Goal: Task Accomplishment & Management: Use online tool/utility

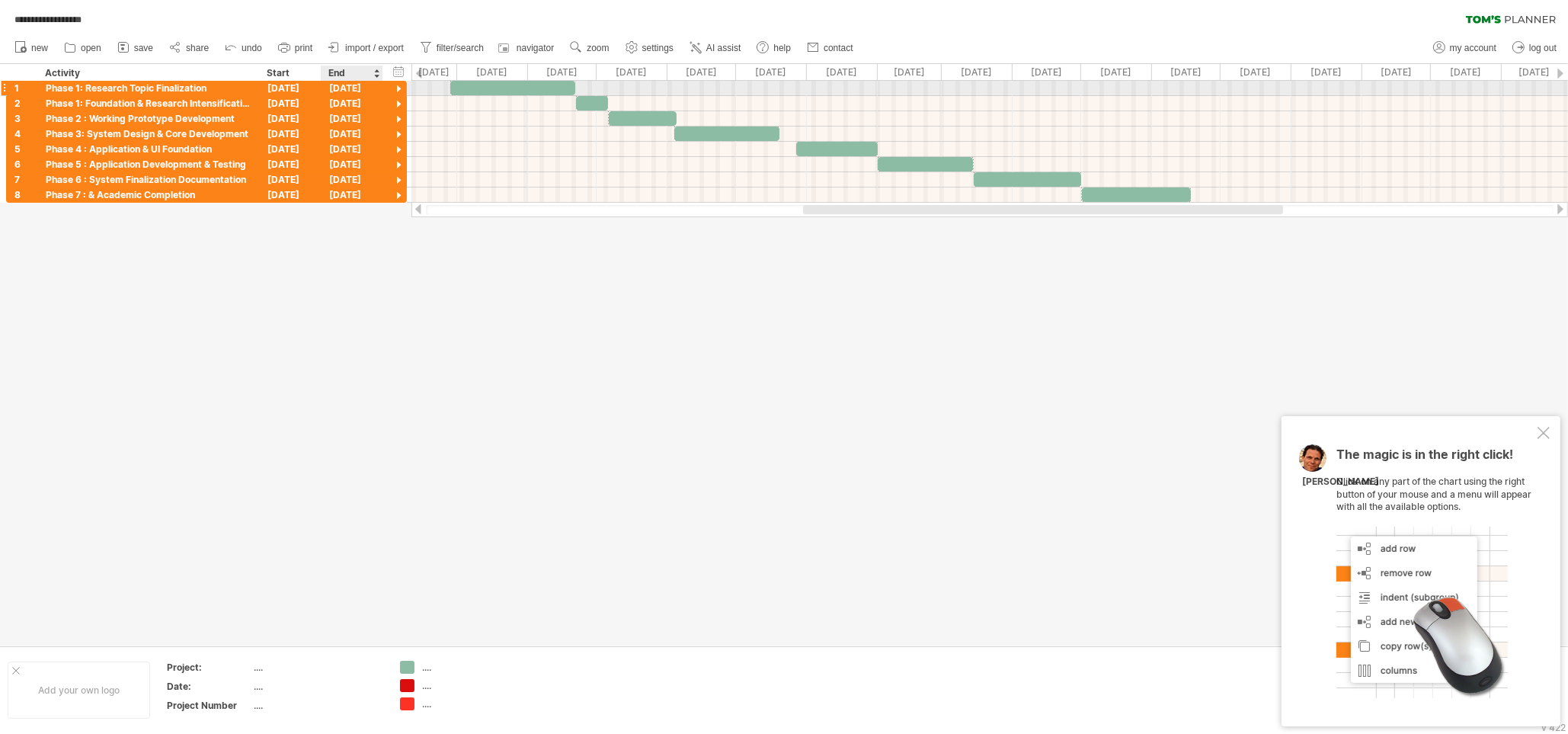
click at [402, 92] on div at bounding box center [399, 89] width 14 height 14
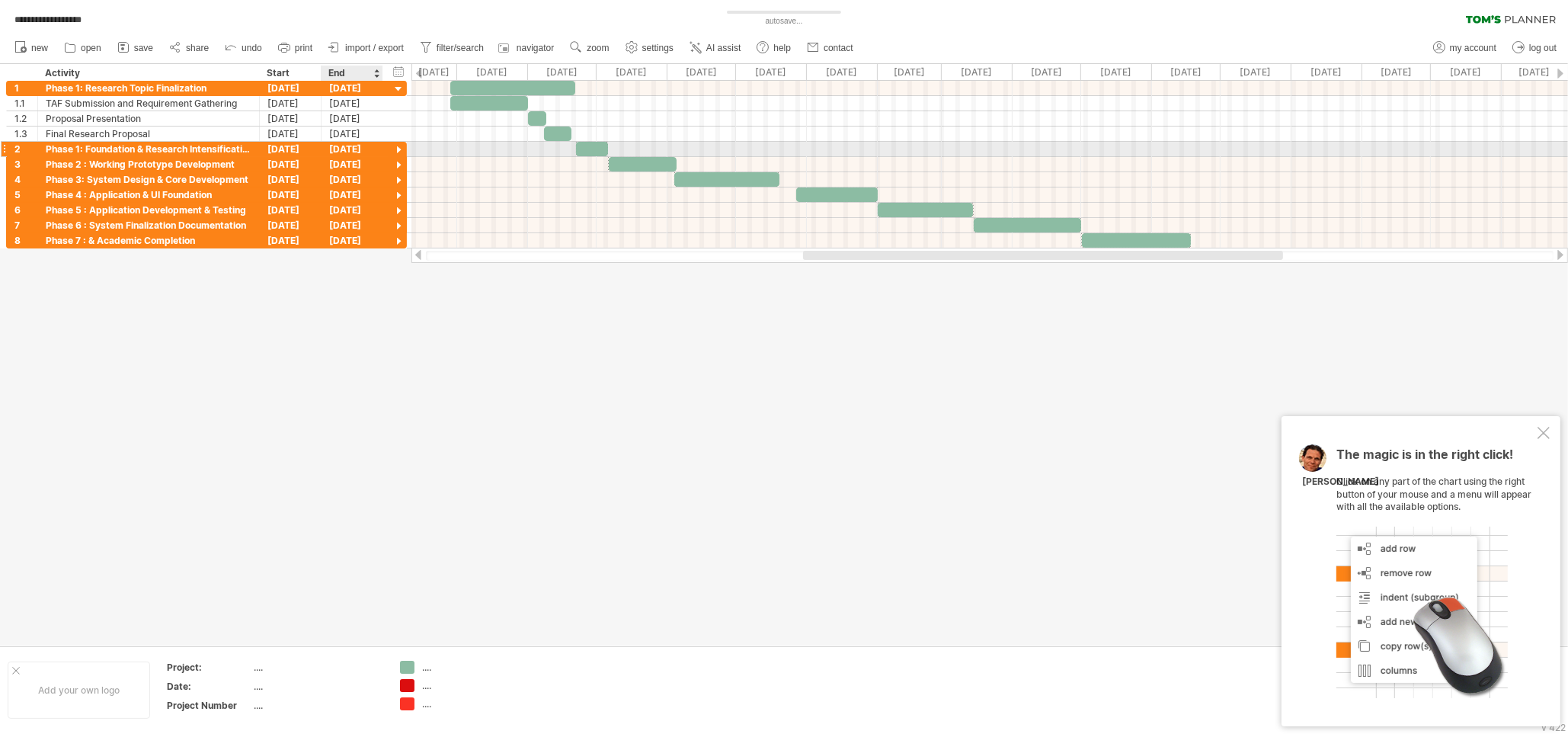
click at [397, 154] on div at bounding box center [399, 150] width 14 height 14
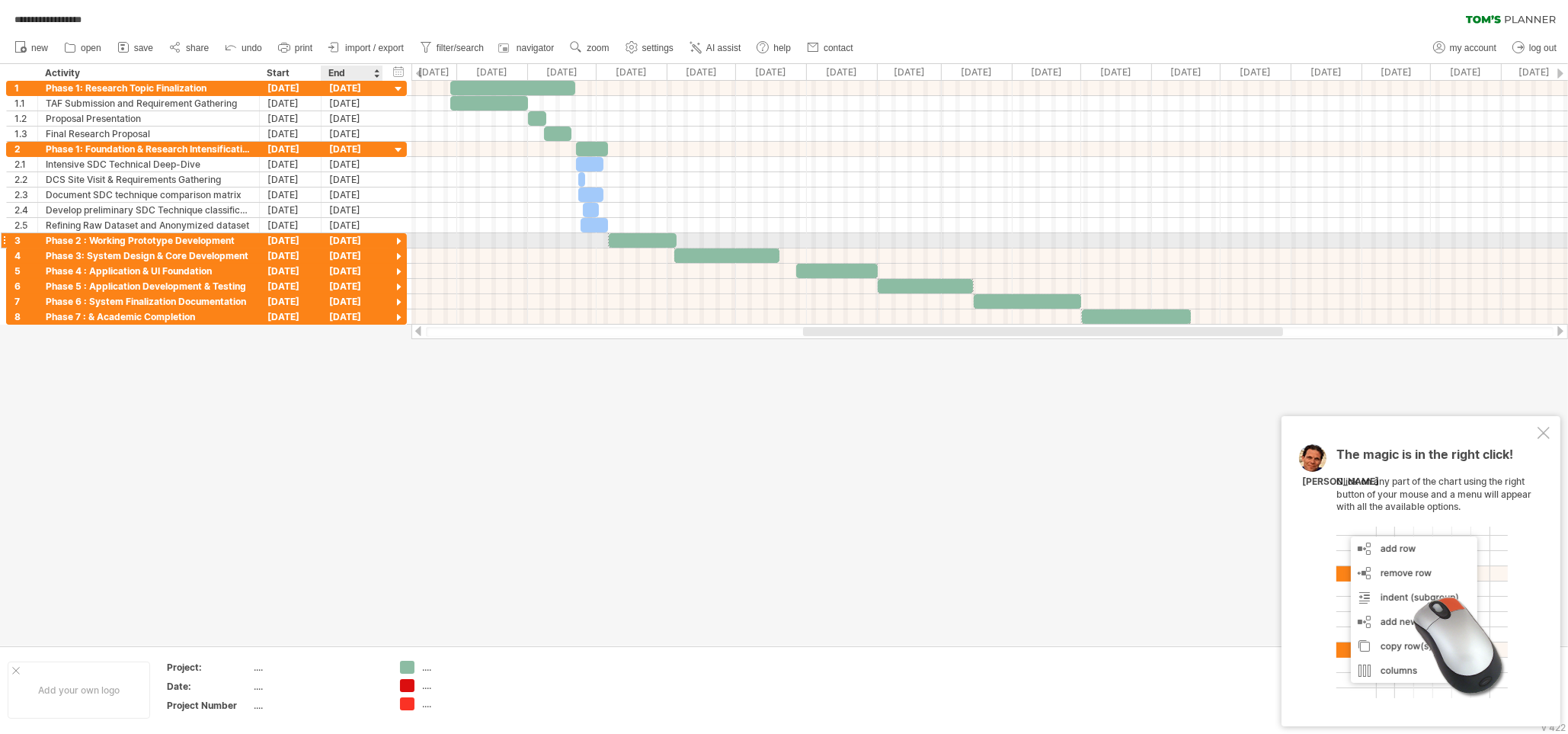
click at [396, 242] on div at bounding box center [399, 242] width 14 height 14
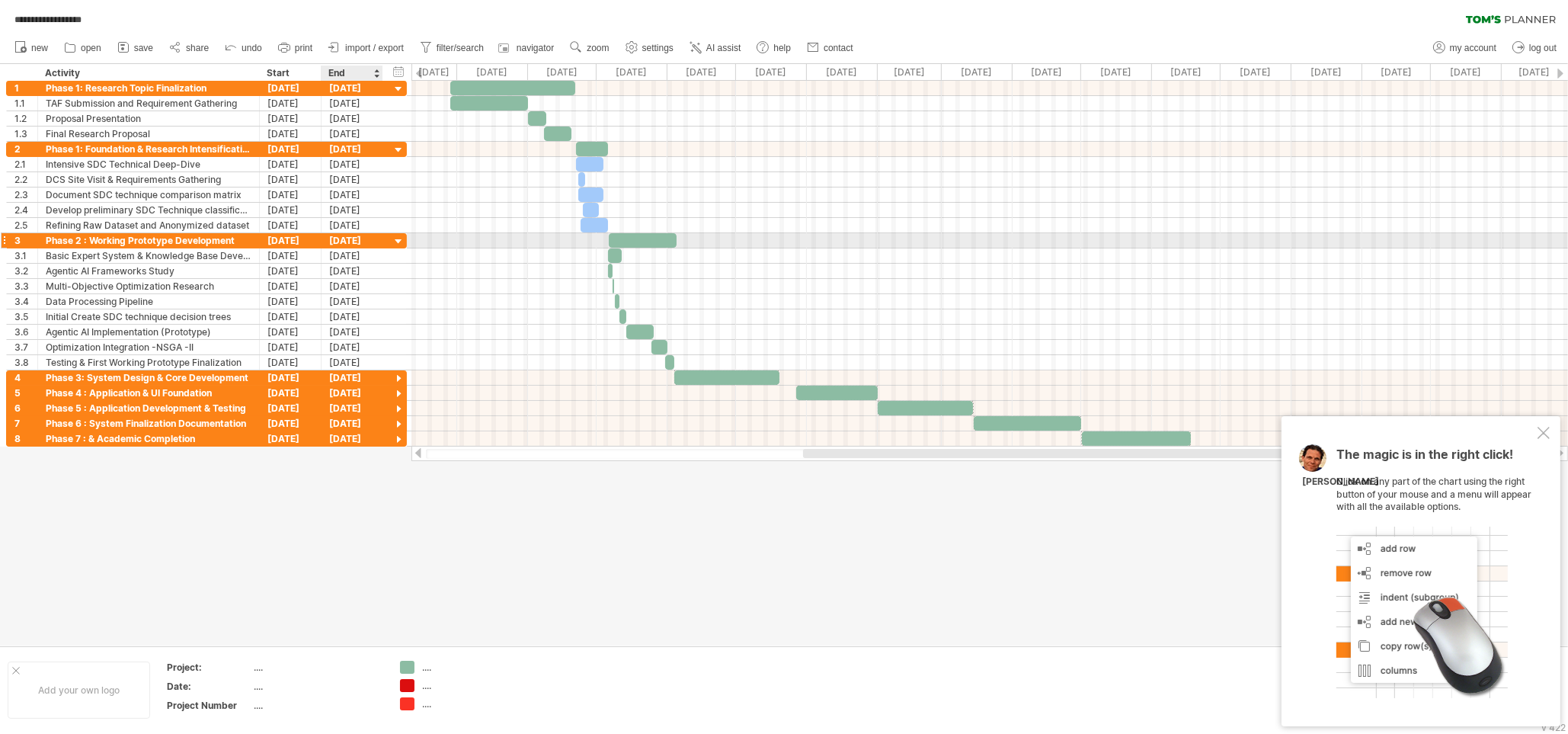
click at [396, 242] on div at bounding box center [399, 242] width 14 height 14
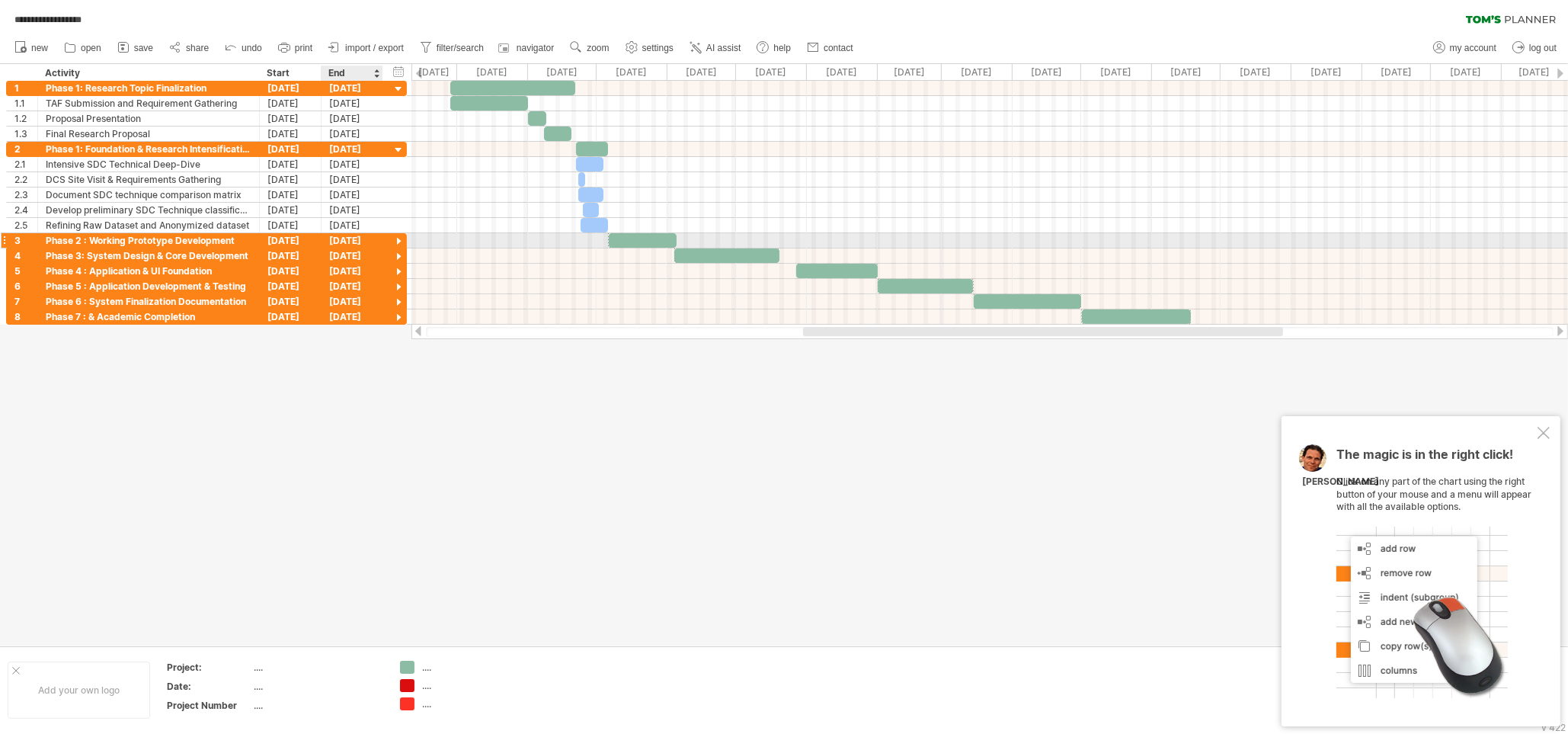
click at [396, 242] on div at bounding box center [399, 242] width 14 height 14
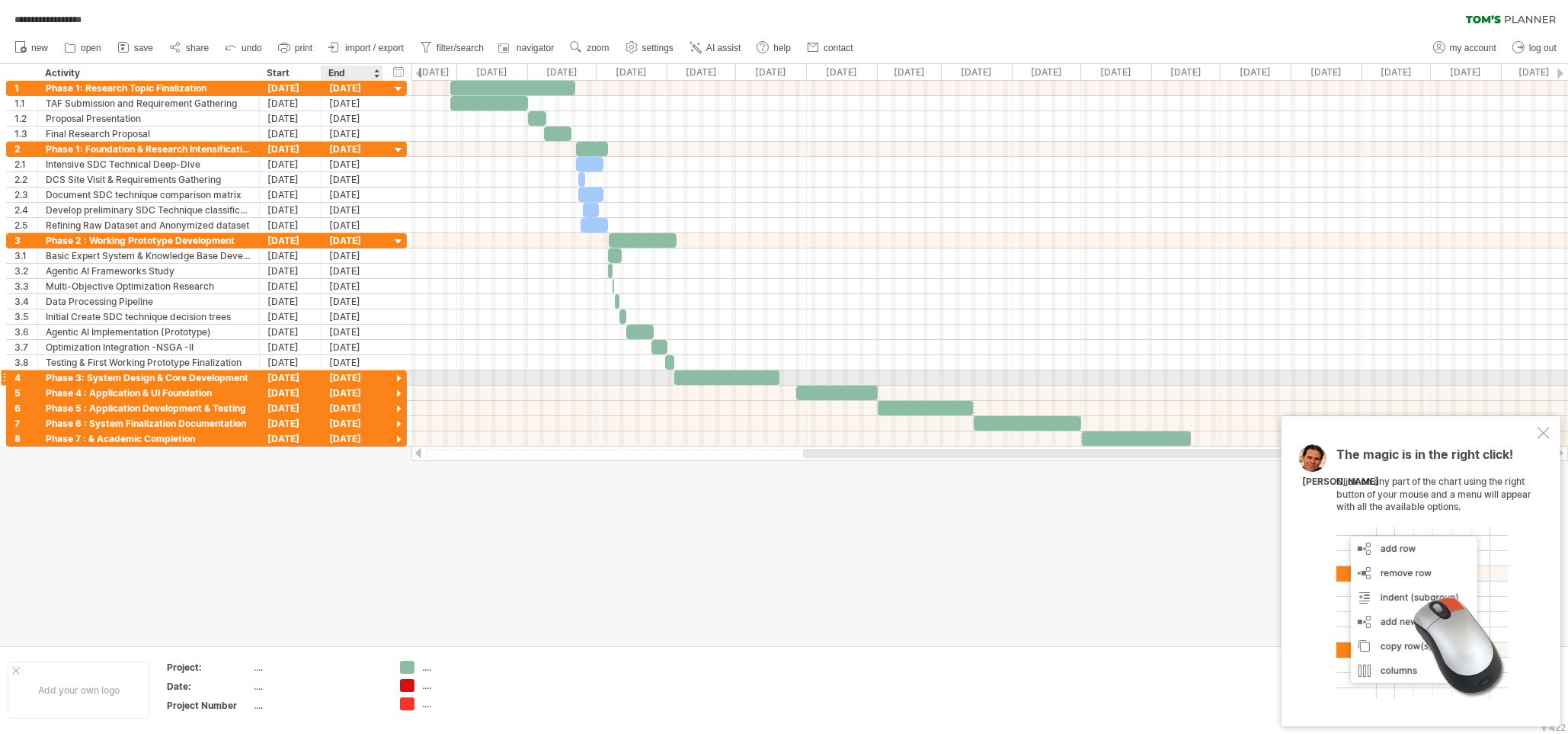
click at [397, 375] on div at bounding box center [399, 379] width 14 height 14
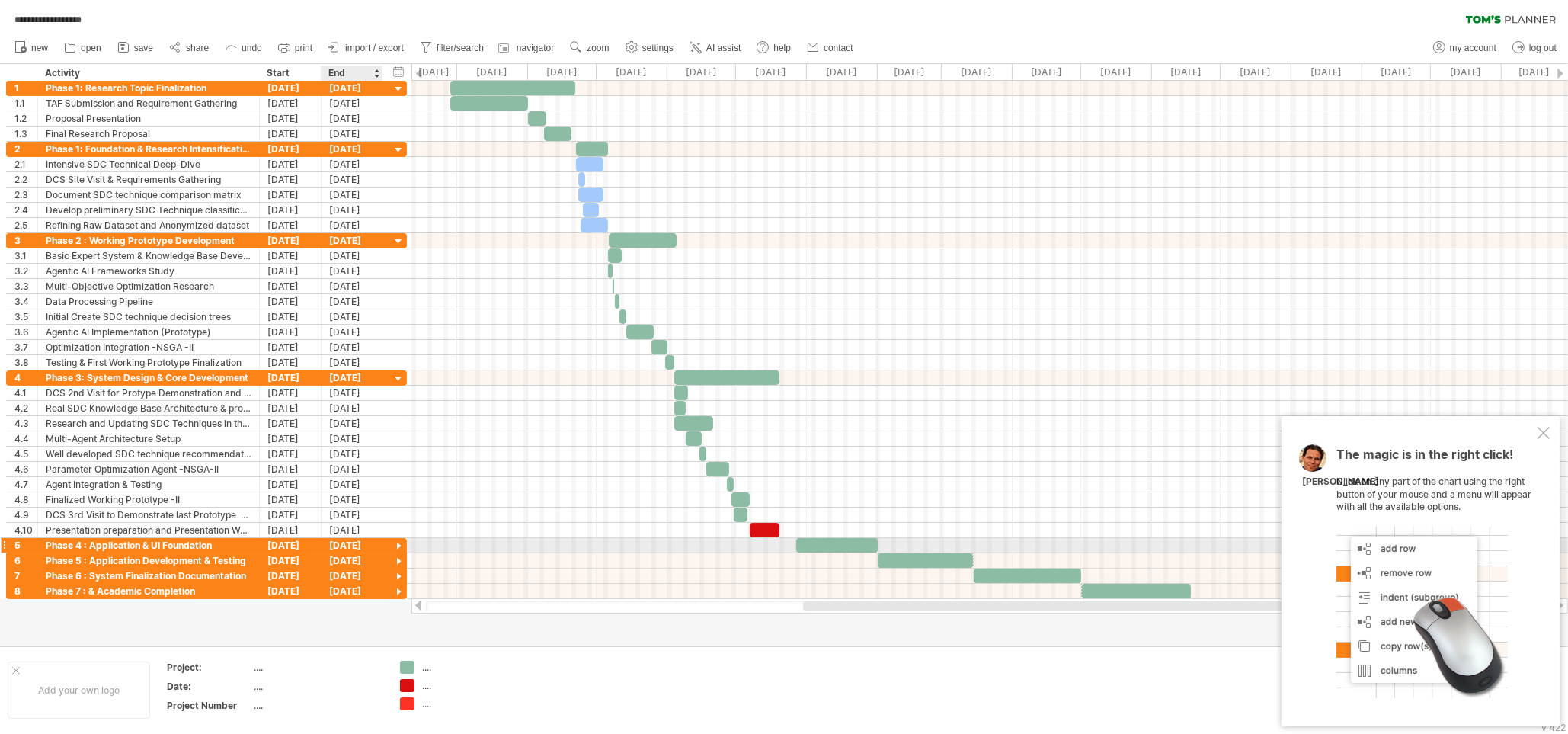
click at [392, 545] on div at bounding box center [399, 547] width 14 height 14
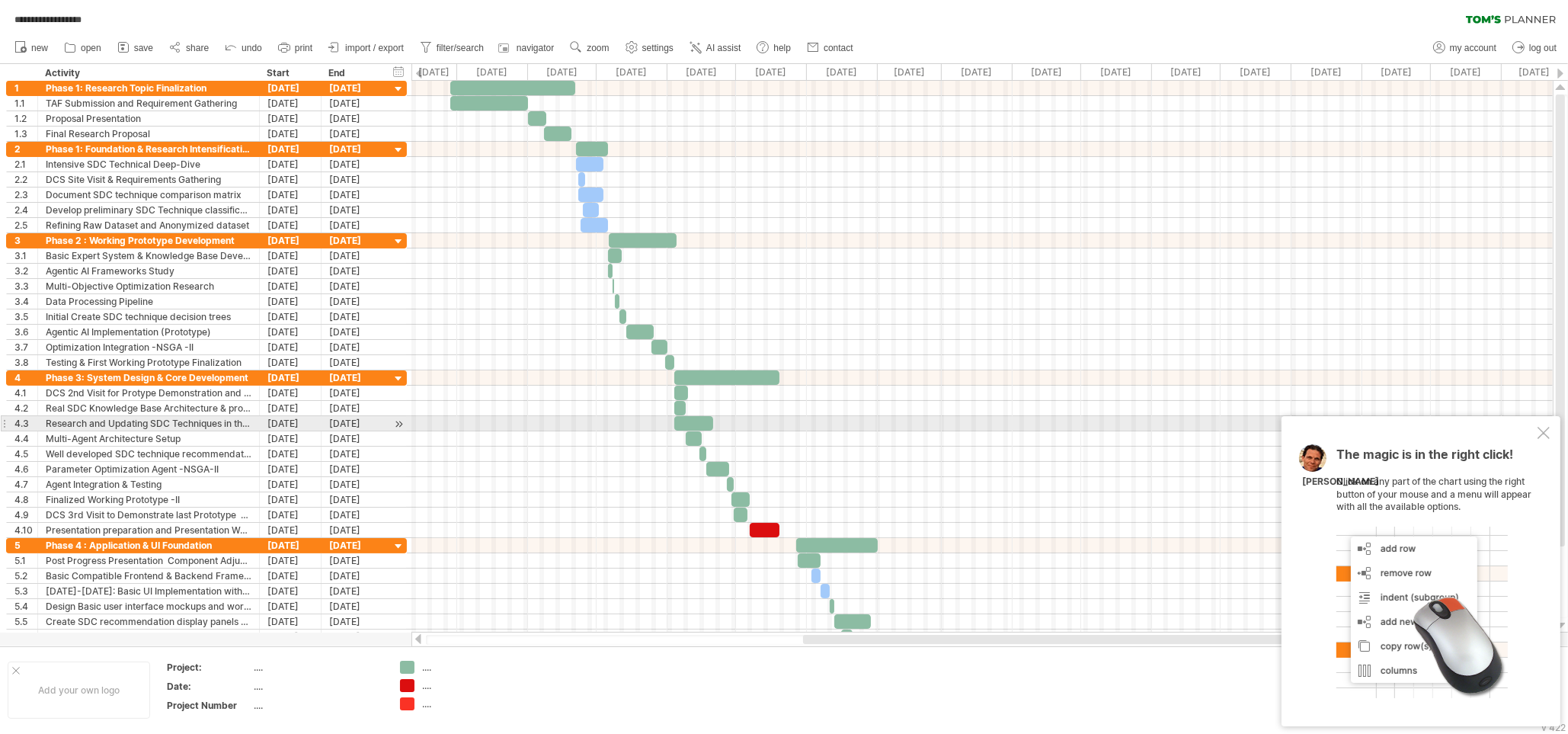
click at [1544, 431] on div at bounding box center [1544, 433] width 12 height 12
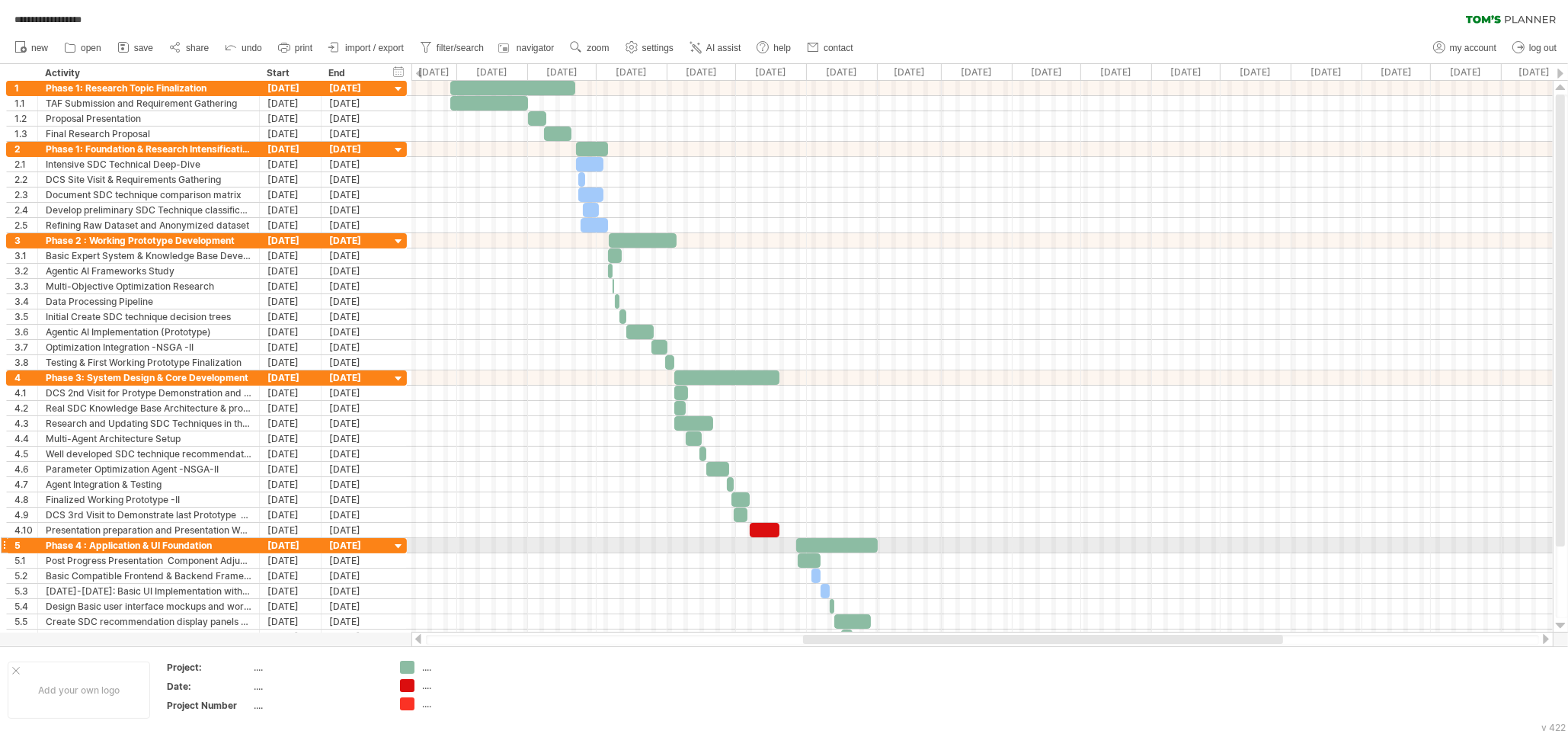
drag, startPoint x: 1566, startPoint y: 501, endPoint x: 1566, endPoint y: 590, distance: 89.0
click at [1566, 590] on div at bounding box center [1562, 356] width 12 height 524
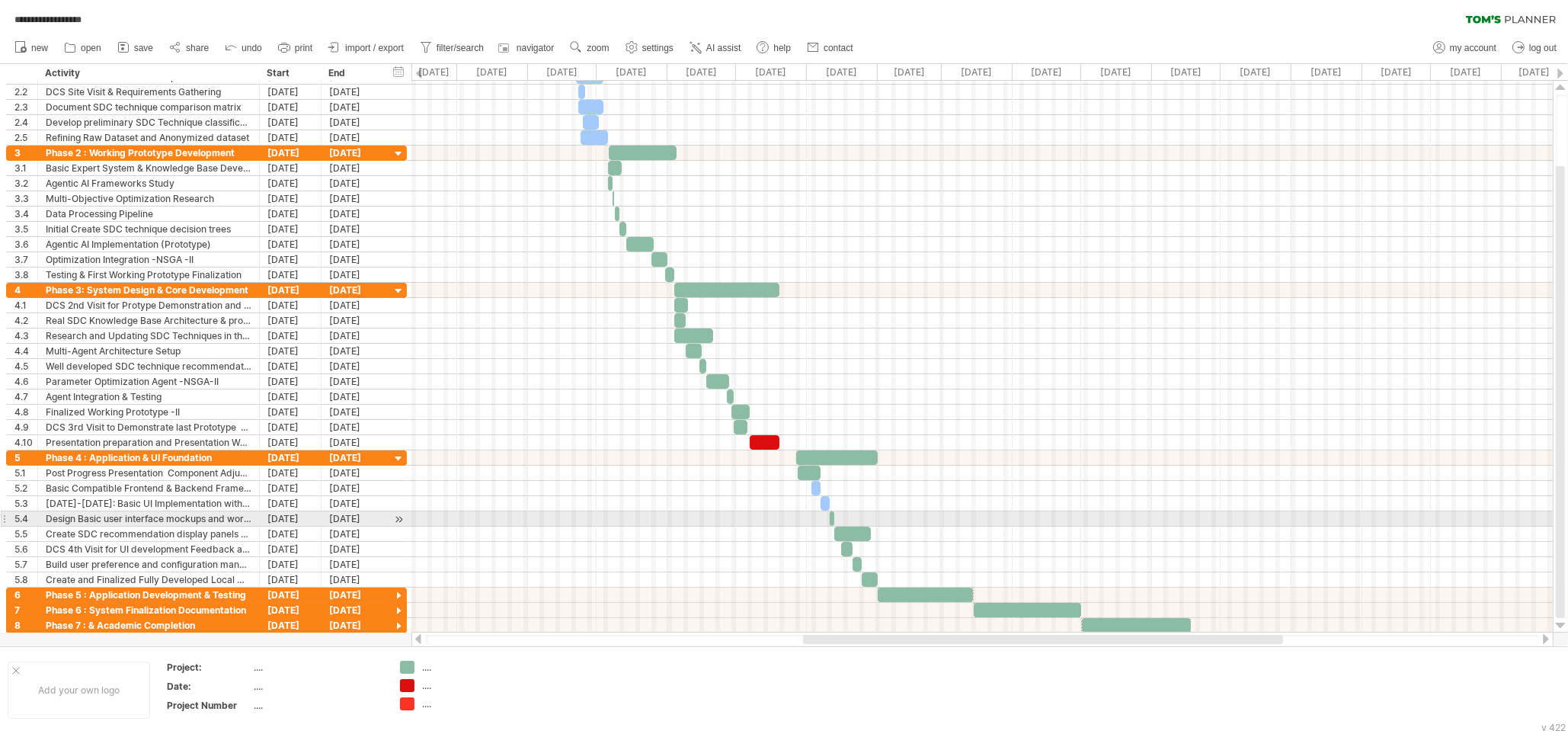
drag, startPoint x: 1559, startPoint y: 478, endPoint x: 1565, endPoint y: 579, distance: 101.2
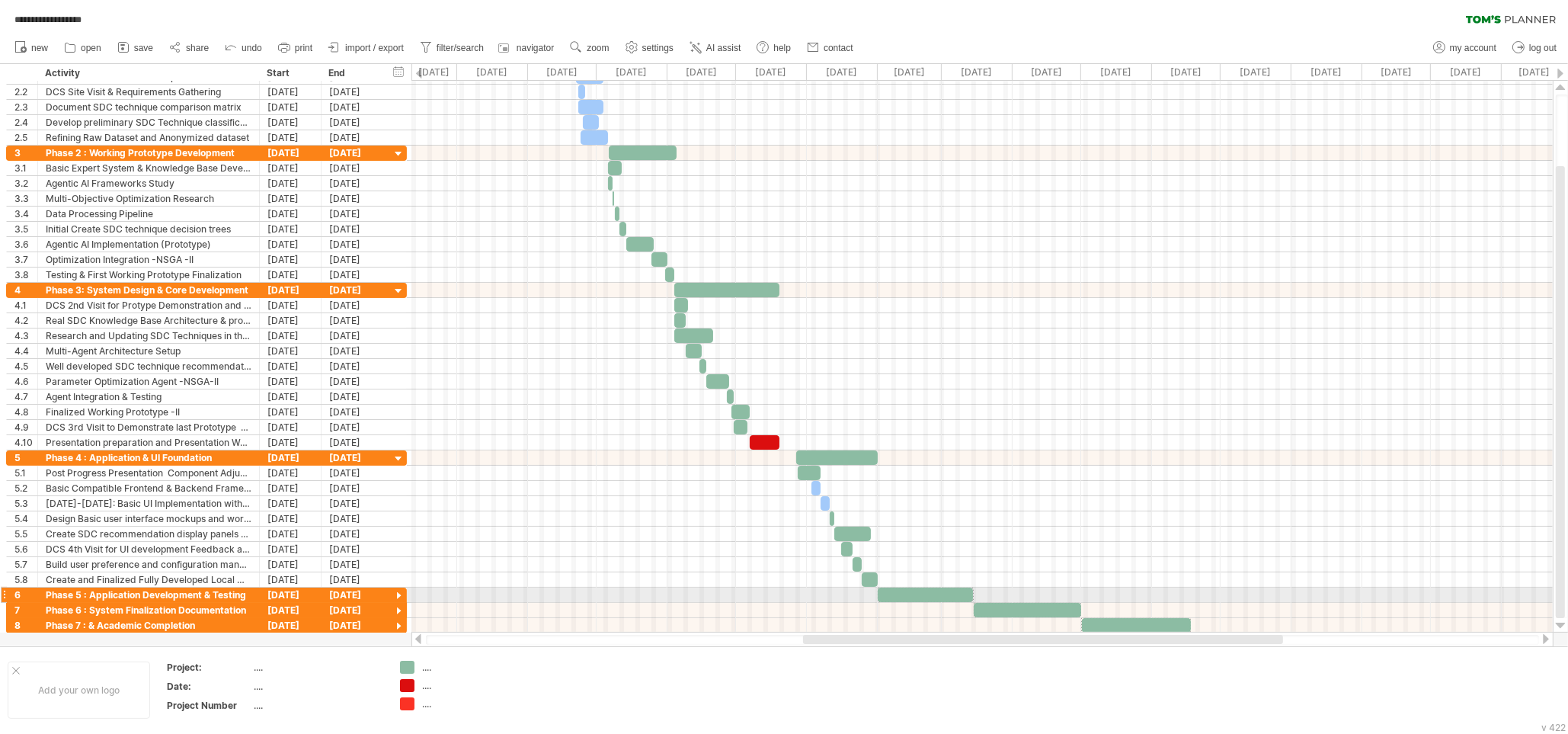
click at [396, 597] on div at bounding box center [399, 596] width 14 height 14
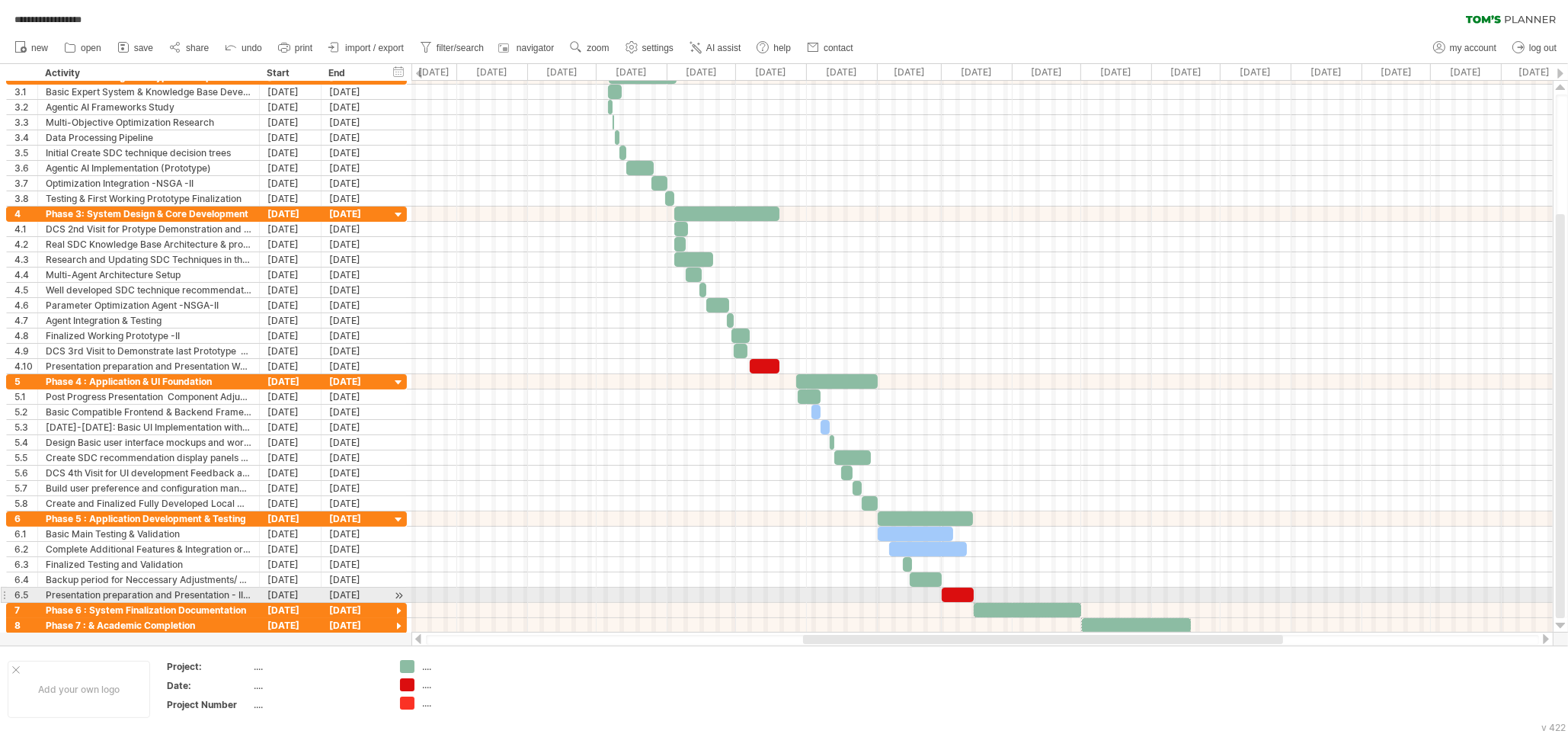
drag, startPoint x: 1560, startPoint y: 476, endPoint x: 1566, endPoint y: 622, distance: 146.1
click at [1566, 622] on div at bounding box center [1561, 356] width 16 height 552
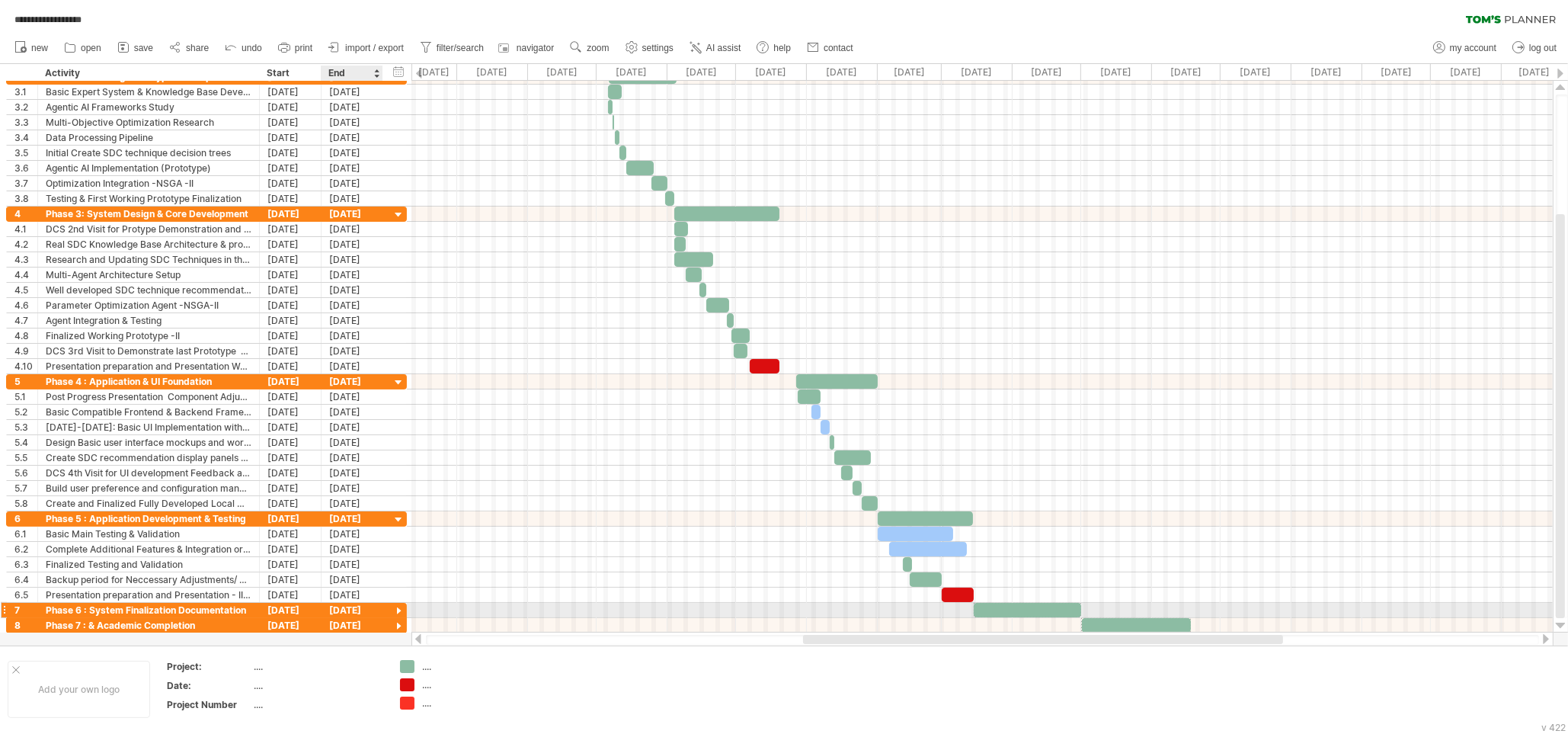
click at [395, 611] on div at bounding box center [399, 611] width 14 height 14
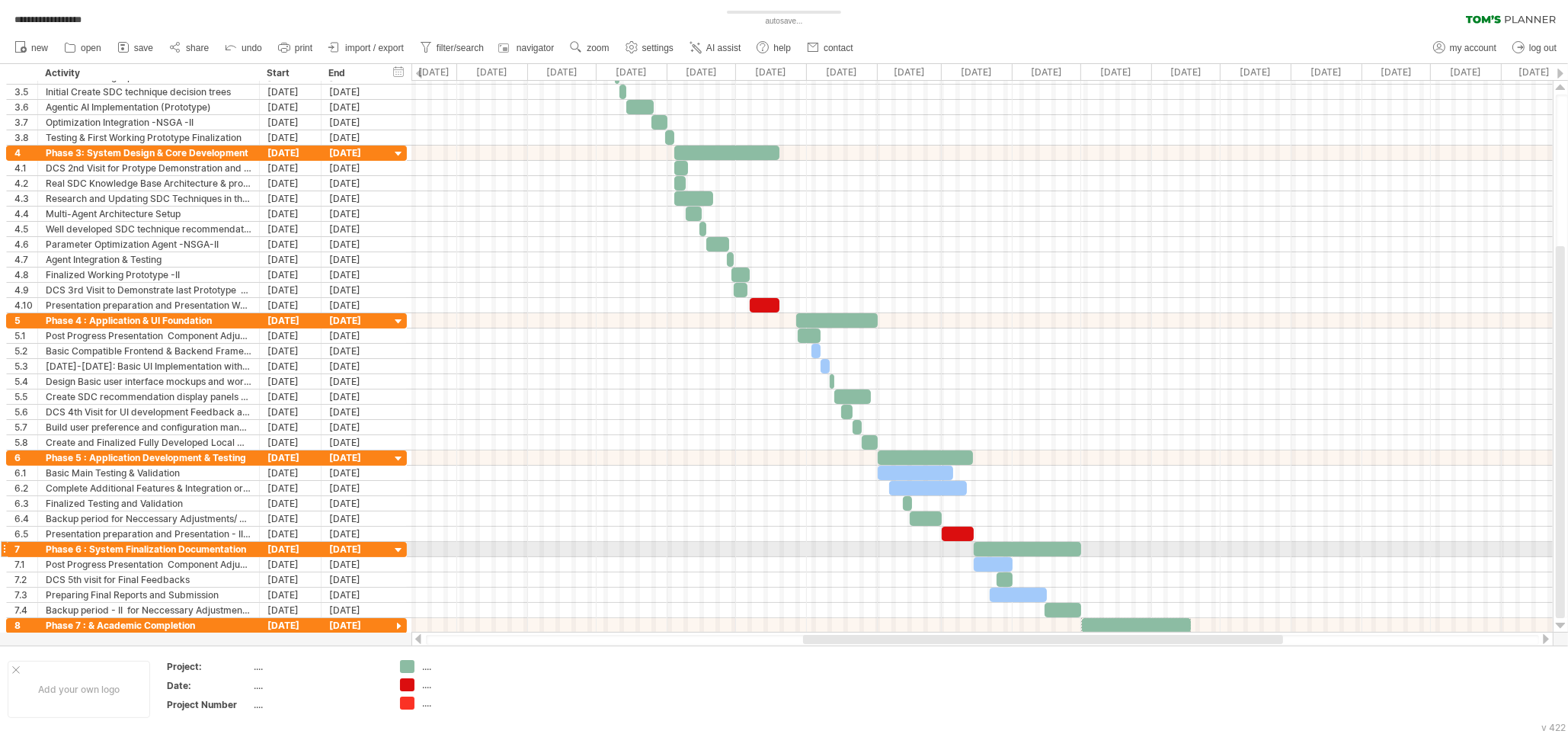
drag, startPoint x: 1564, startPoint y: 449, endPoint x: 1566, endPoint y: 556, distance: 107.0
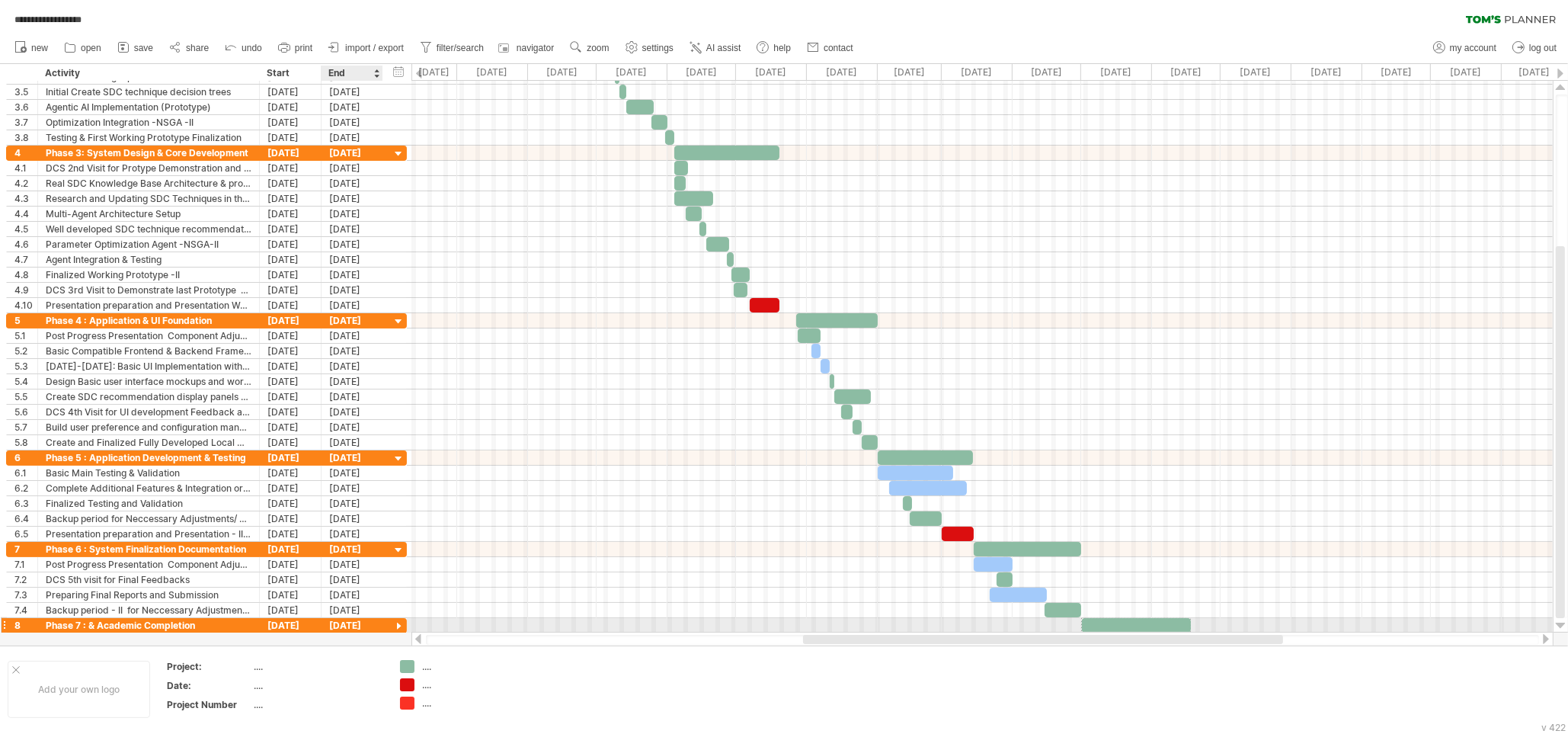
click at [396, 628] on div at bounding box center [399, 627] width 14 height 14
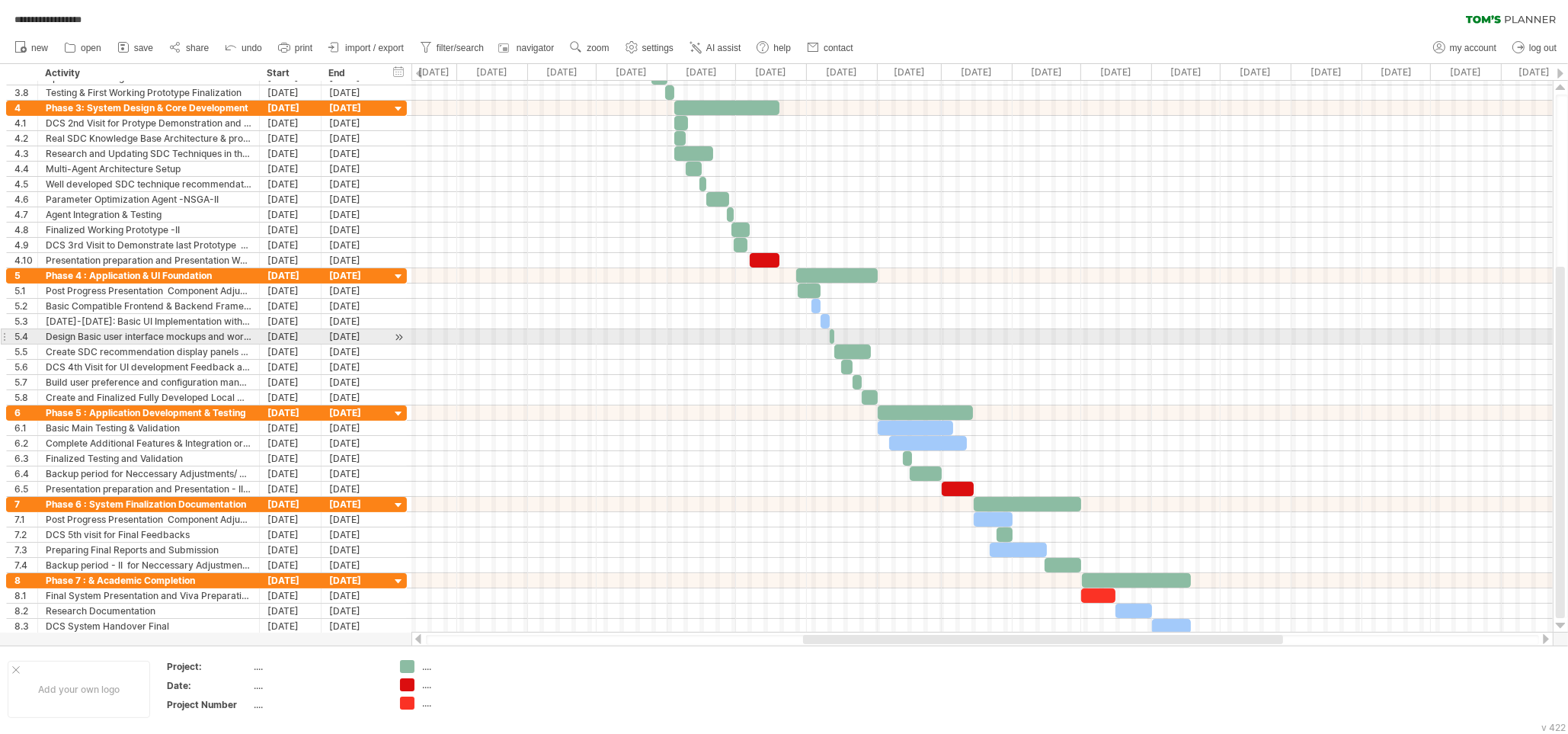
drag, startPoint x: 1562, startPoint y: 253, endPoint x: 1566, endPoint y: 357, distance: 104.1
click at [1566, 357] on div at bounding box center [1562, 356] width 12 height 524
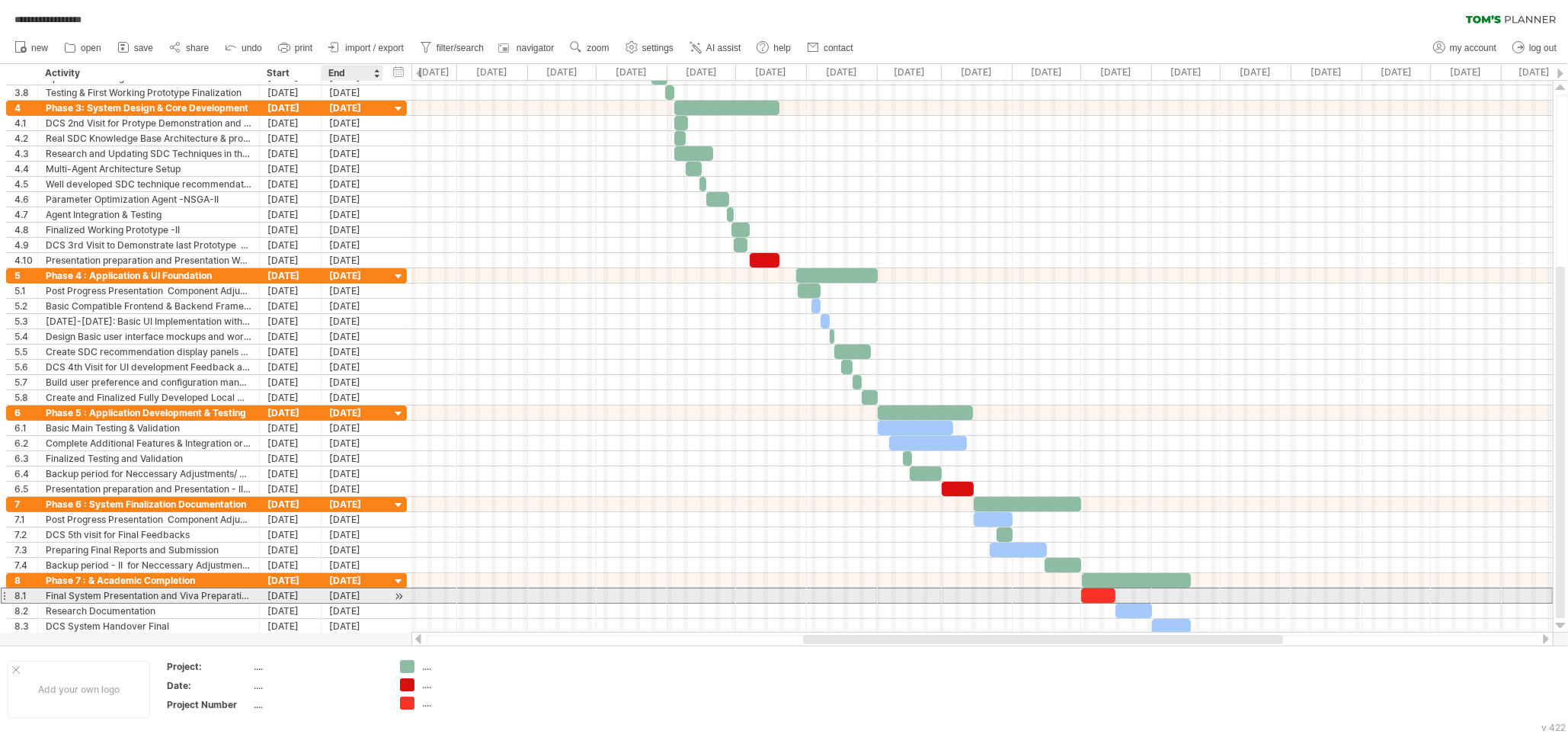
click at [358, 598] on div "[DATE]" at bounding box center [352, 595] width 62 height 14
click at [403, 596] on div at bounding box center [399, 596] width 14 height 16
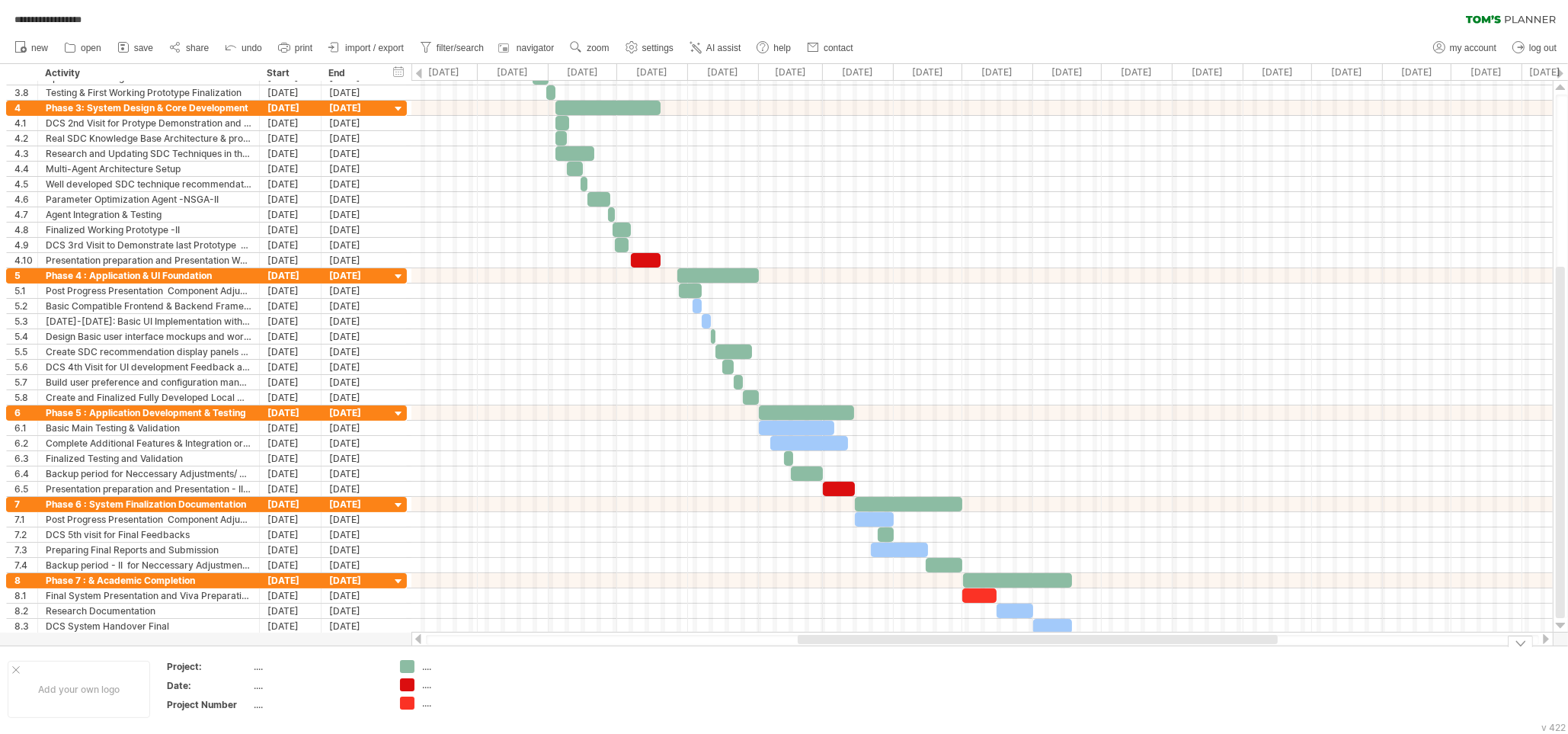
drag, startPoint x: 1030, startPoint y: 636, endPoint x: 828, endPoint y: 668, distance: 204.5
click at [828, 668] on div "**********" at bounding box center [784, 367] width 1568 height 734
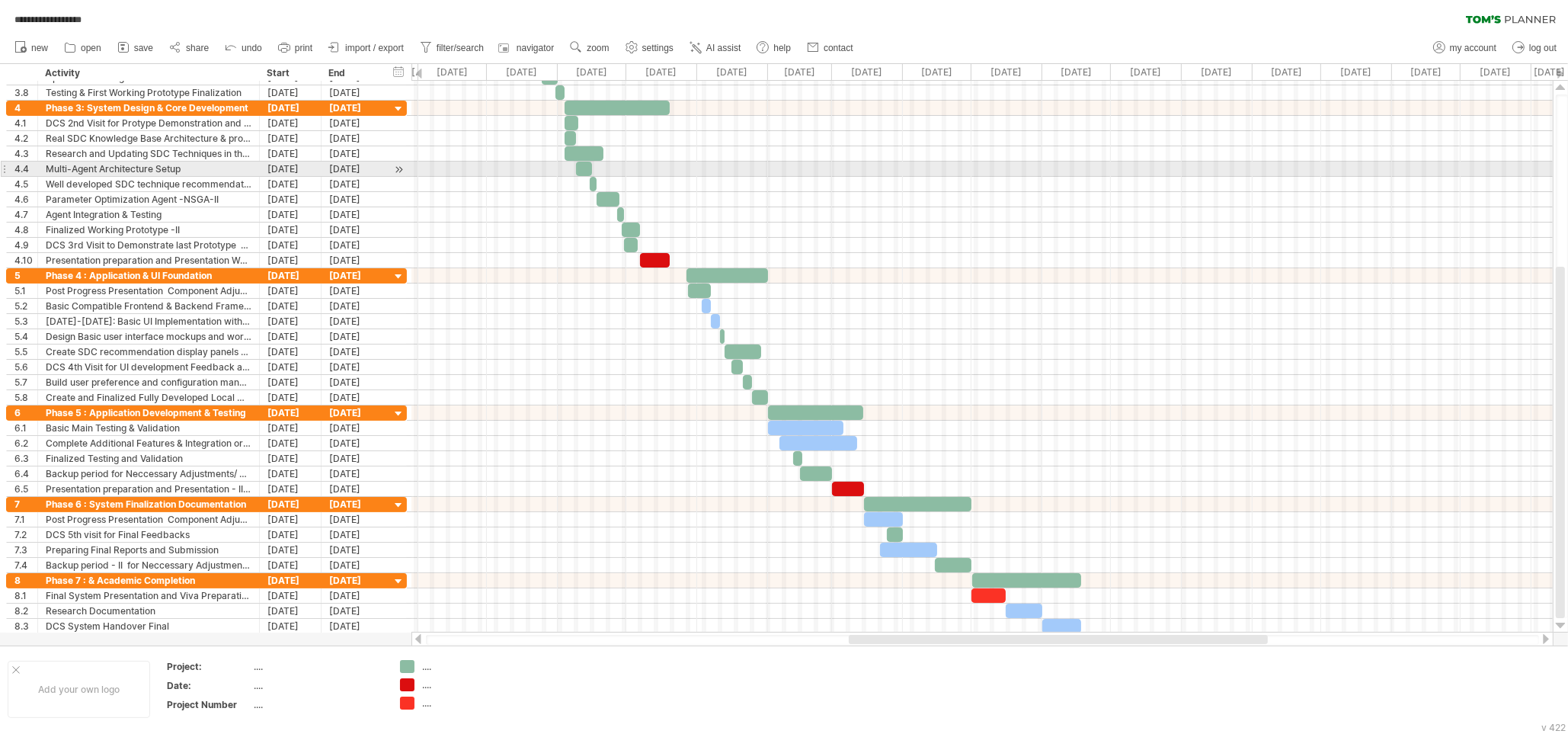
drag, startPoint x: 1565, startPoint y: 497, endPoint x: 1562, endPoint y: 170, distance: 327.0
click at [1562, 170] on div at bounding box center [1562, 356] width 12 height 524
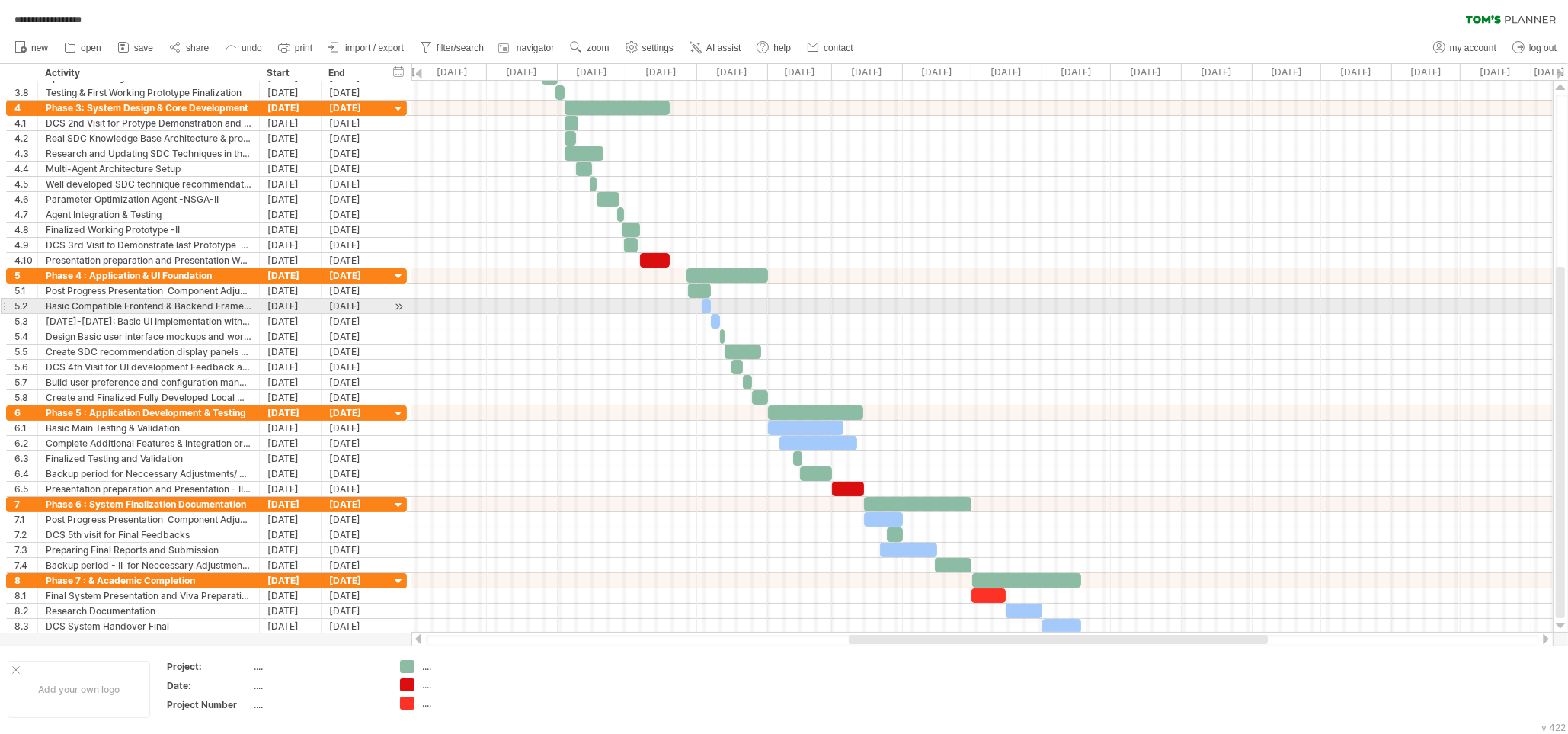
drag, startPoint x: 1566, startPoint y: 271, endPoint x: 1565, endPoint y: 324, distance: 53.0
click at [1565, 324] on div at bounding box center [1562, 356] width 12 height 524
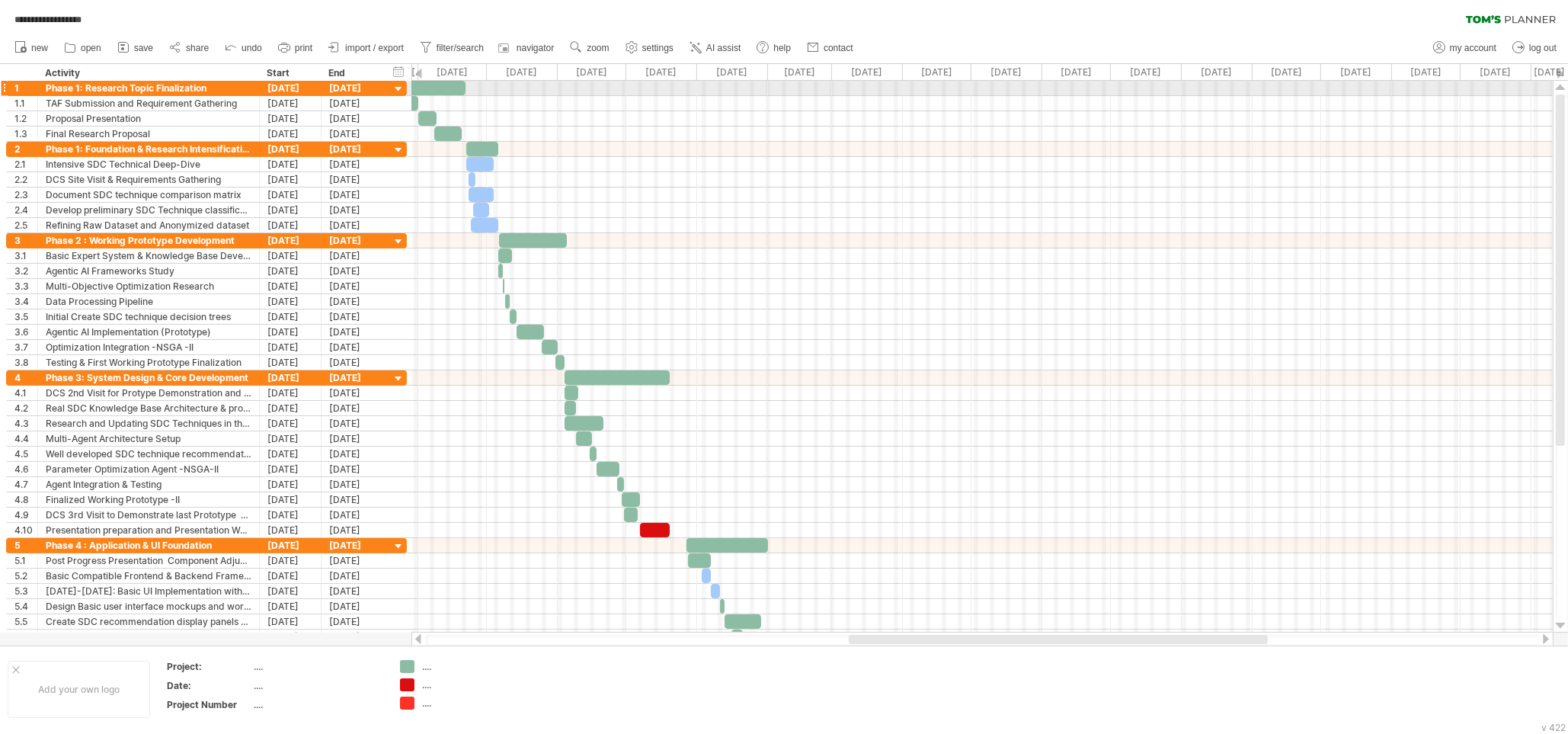
drag, startPoint x: 1563, startPoint y: 321, endPoint x: 1566, endPoint y: 85, distance: 236.0
click at [1566, 85] on div at bounding box center [1561, 356] width 16 height 552
